Goal: Obtain resource: Obtain resource

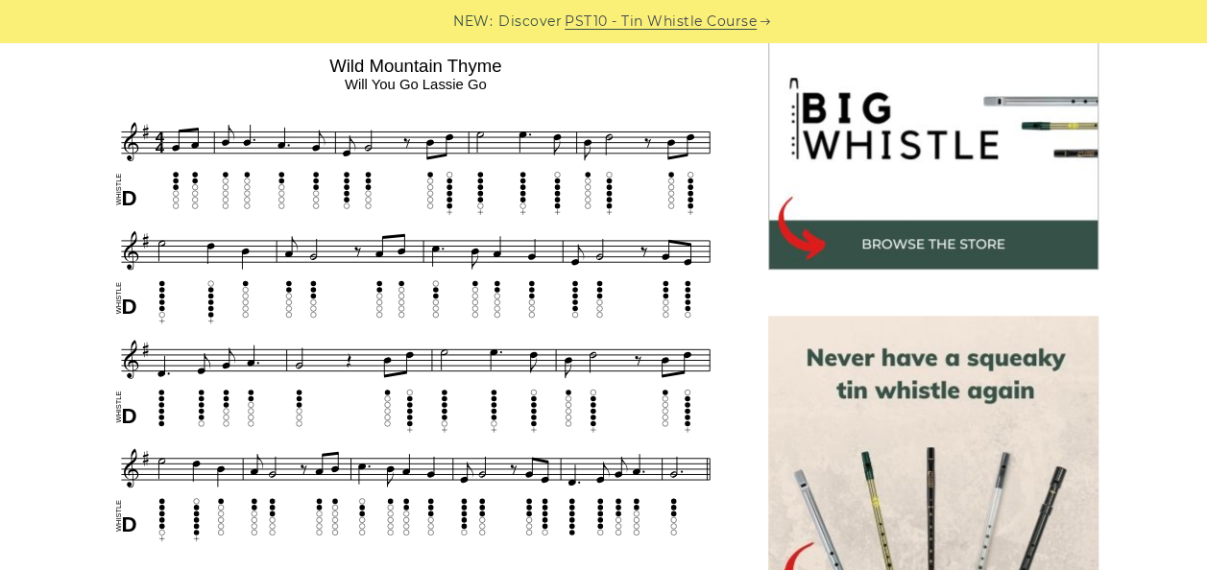
scroll to position [672, 0]
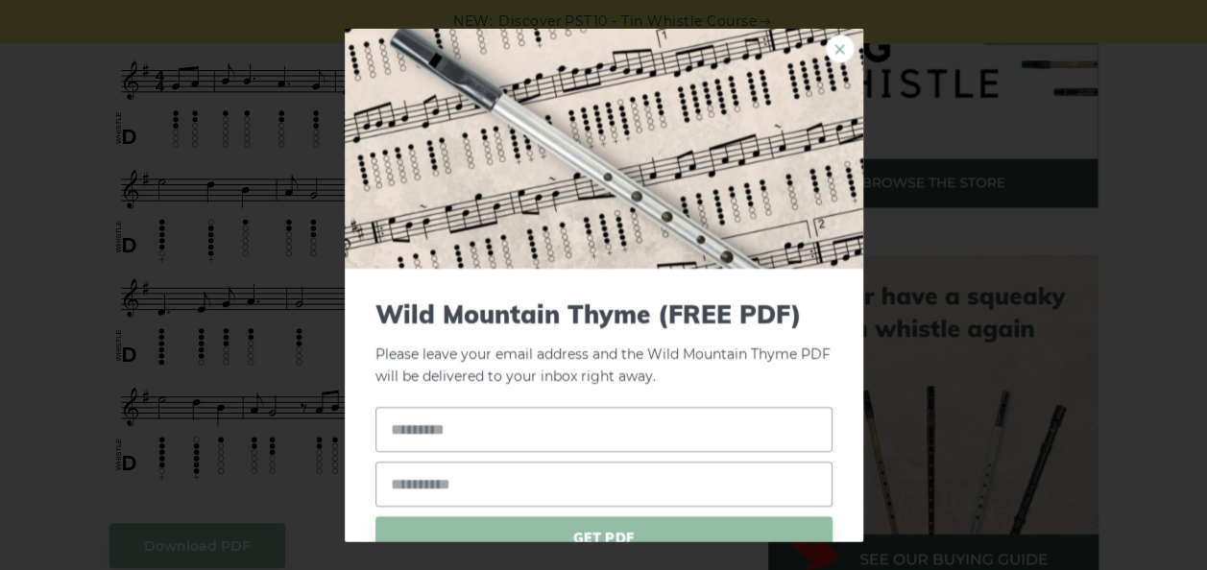
click at [830, 61] on link "×" at bounding box center [840, 49] width 29 height 29
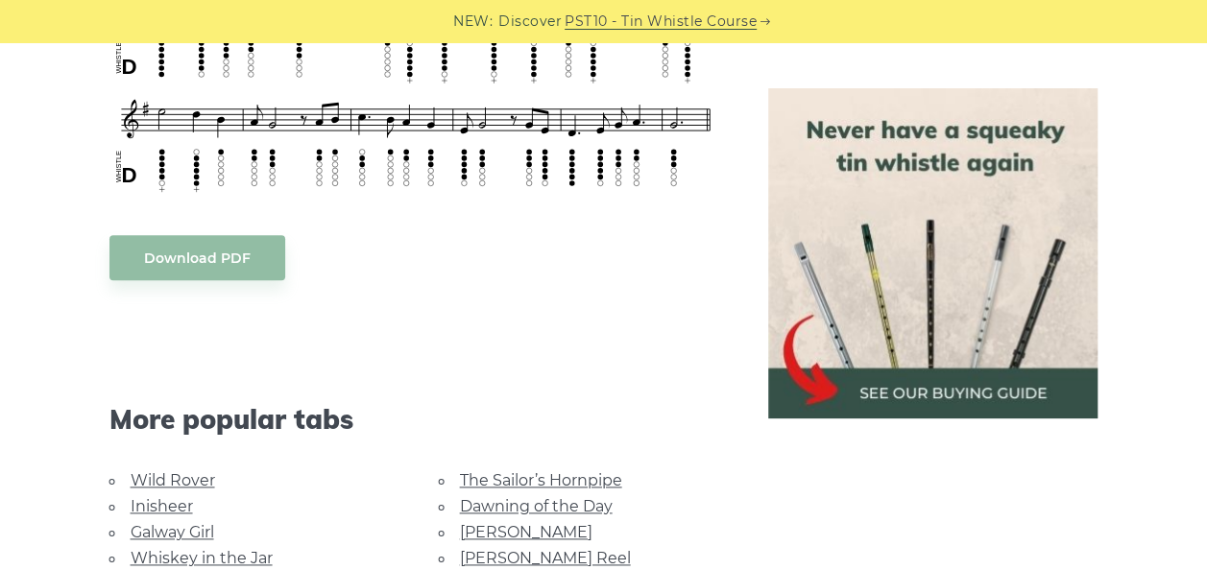
scroll to position [1056, 0]
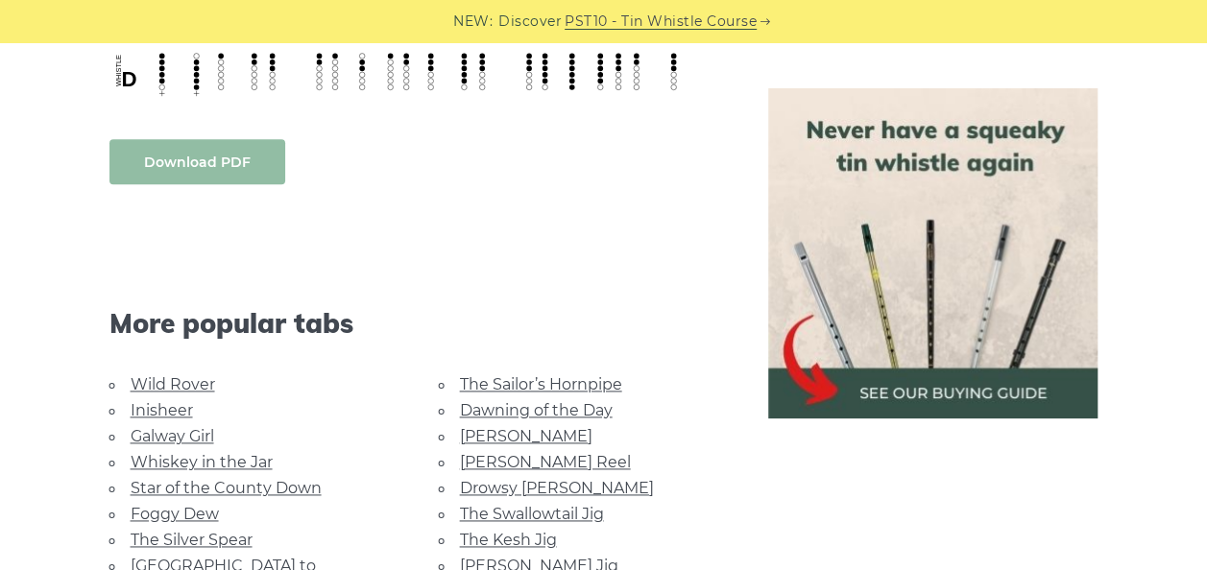
click at [241, 156] on body "NEW: Discover PST10 - Tin Whistle Course Lessons Fingering Charts Tabs & Notes …" at bounding box center [603, 442] width 1207 height 2996
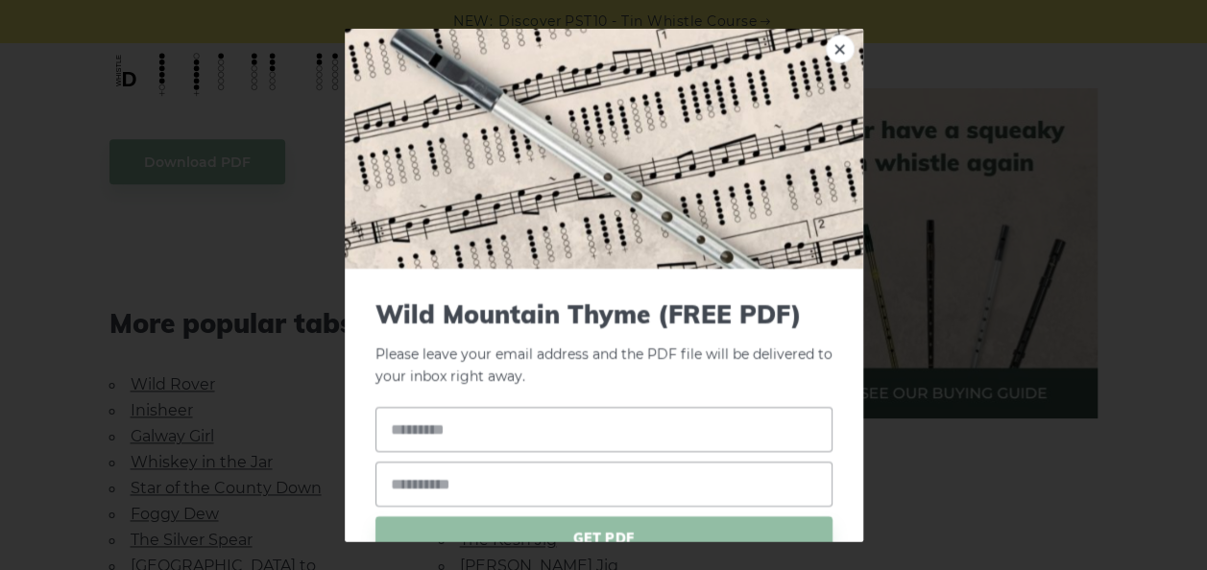
scroll to position [94, 0]
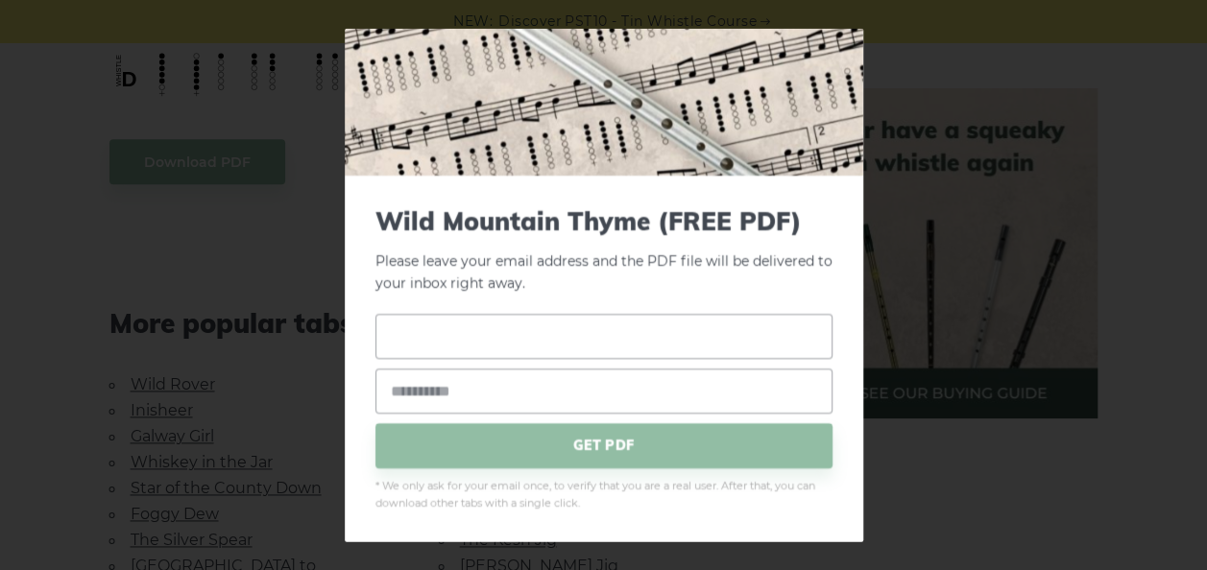
click at [676, 336] on input "text" at bounding box center [603, 335] width 457 height 45
type input "*"
click at [589, 313] on input "text" at bounding box center [603, 335] width 457 height 45
click at [523, 384] on input "email" at bounding box center [603, 390] width 457 height 45
type input "**********"
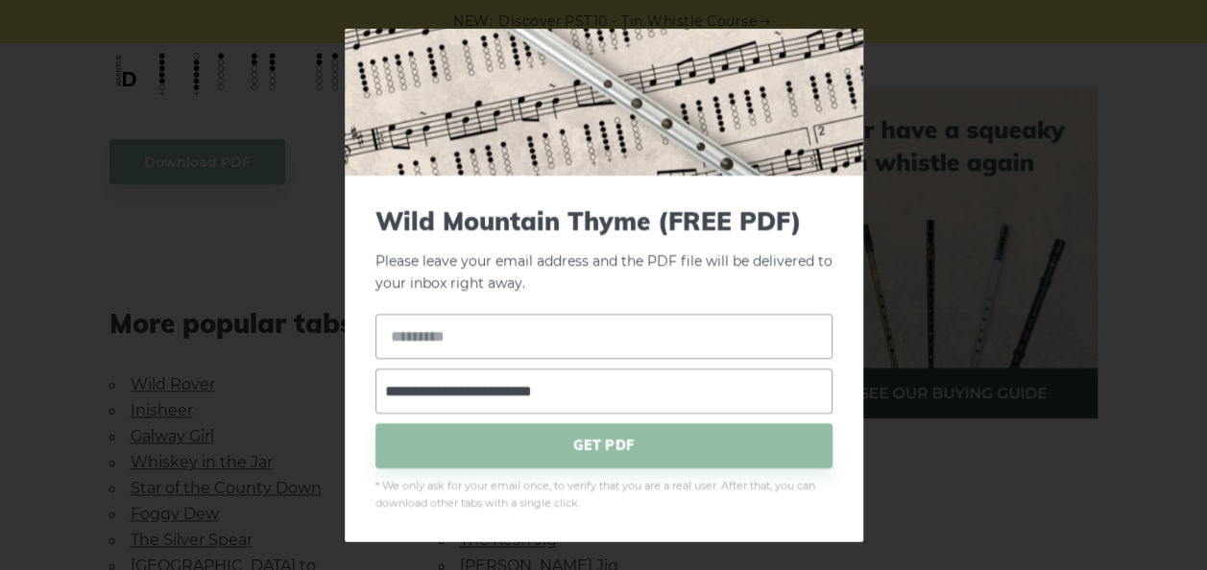
click at [547, 469] on form "**********" at bounding box center [603, 358] width 457 height 305
click at [554, 447] on span "GET PDF" at bounding box center [603, 444] width 457 height 45
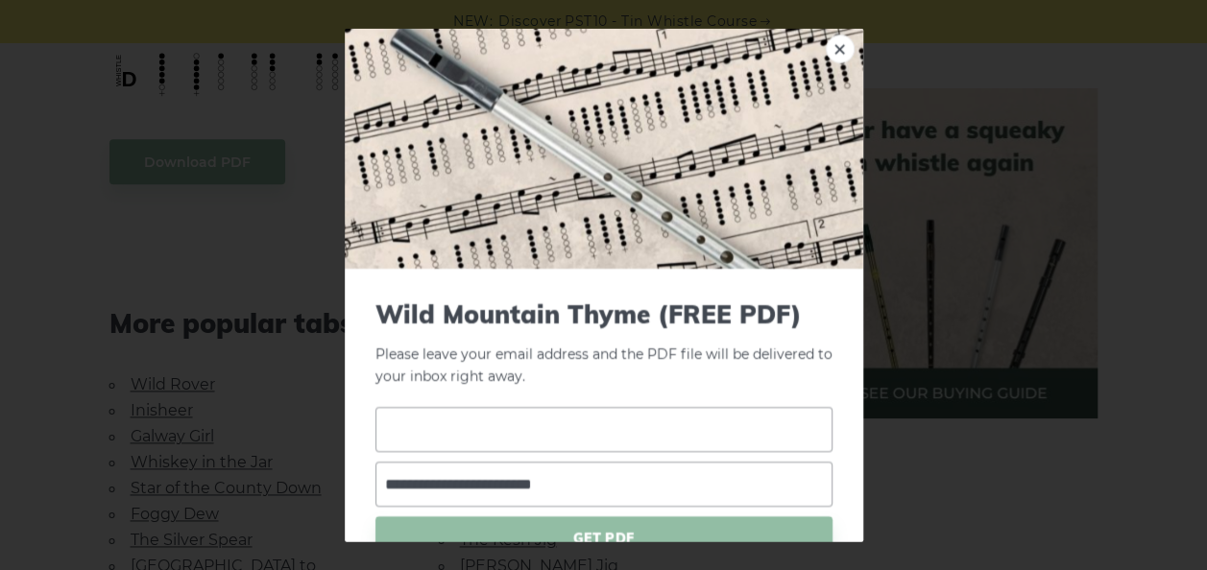
click at [566, 430] on input "text" at bounding box center [603, 428] width 457 height 45
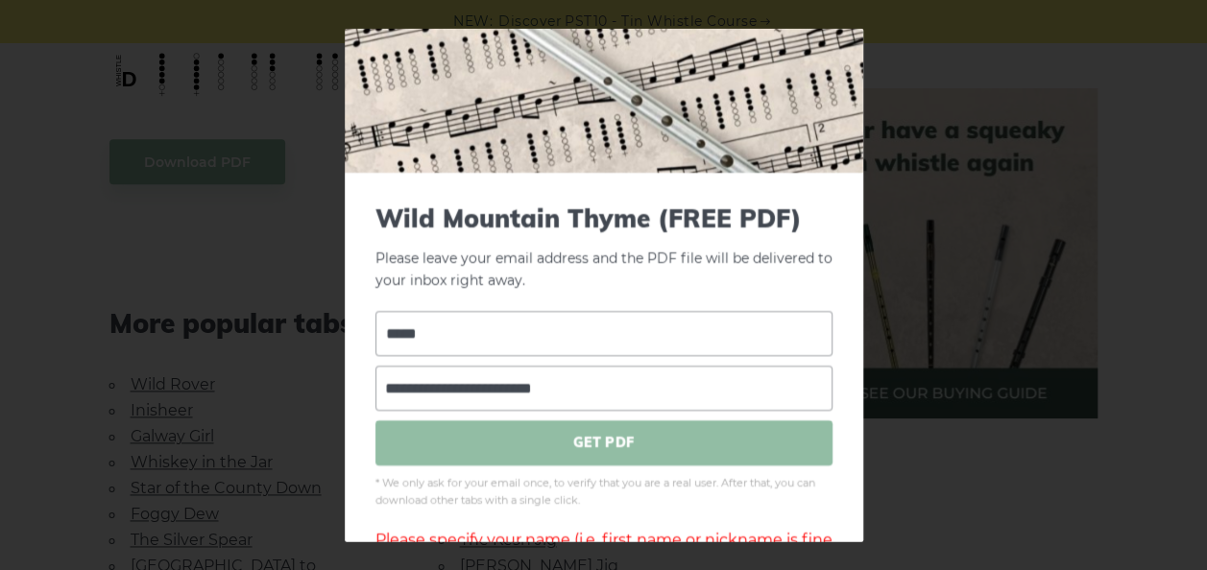
type input "*****"
click at [596, 434] on span "GET PDF" at bounding box center [603, 442] width 457 height 45
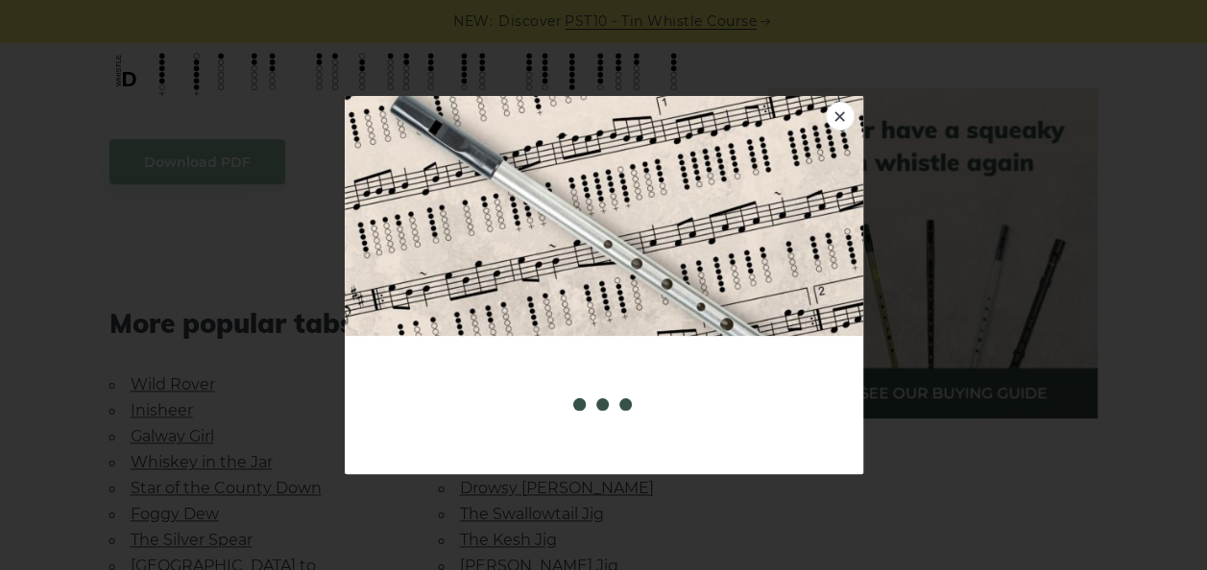
scroll to position [1152, 0]
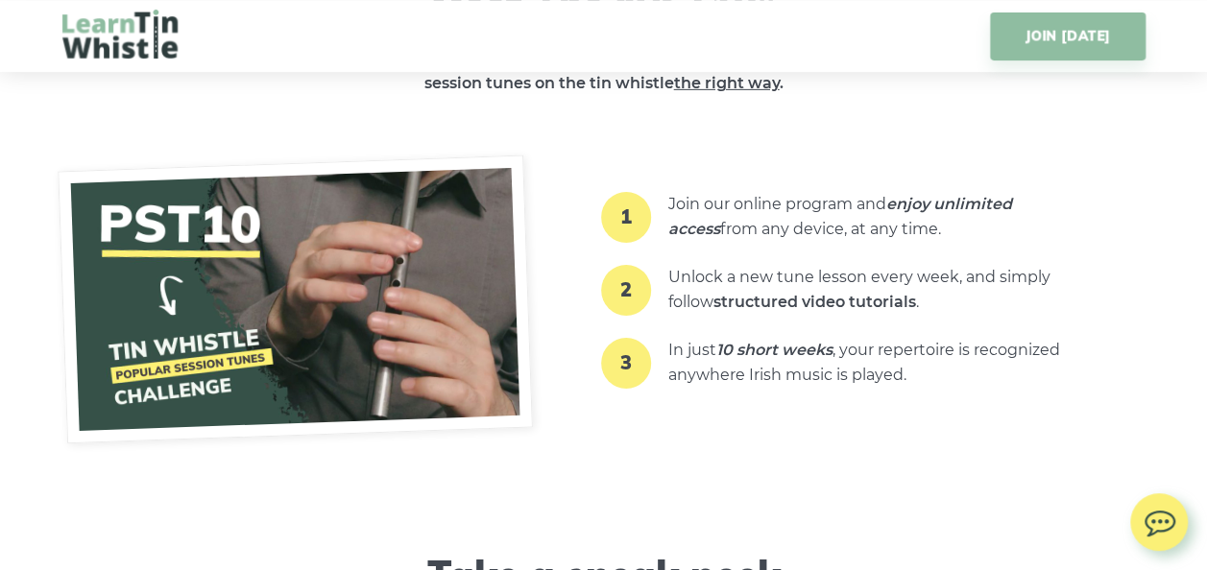
scroll to position [3360, 0]
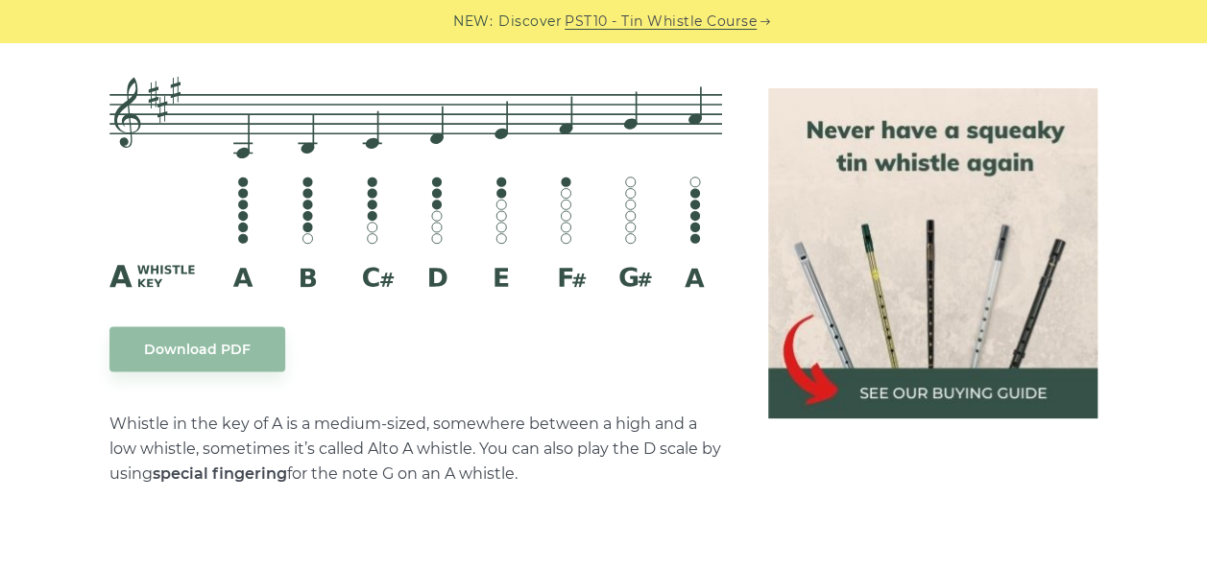
scroll to position [5665, 0]
